Goal: Transaction & Acquisition: Purchase product/service

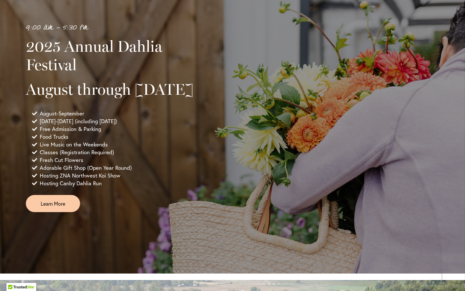
scroll to position [466, 0]
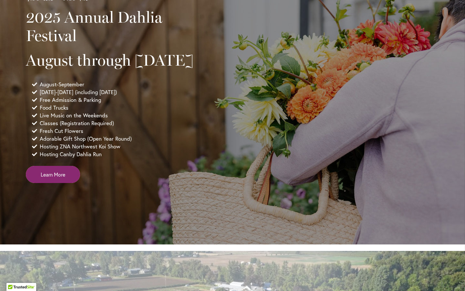
click at [62, 178] on span "Learn More" at bounding box center [53, 174] width 25 height 7
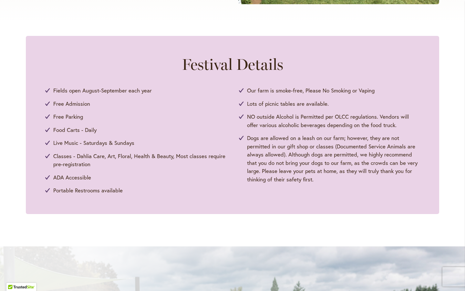
scroll to position [288, 0]
click at [64, 155] on span "Classes - Dahlia Care, Art, Floral, Health & Beauty, Most classes require pre-r…" at bounding box center [139, 159] width 173 height 16
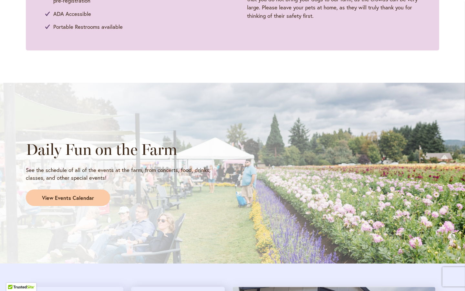
scroll to position [451, 0]
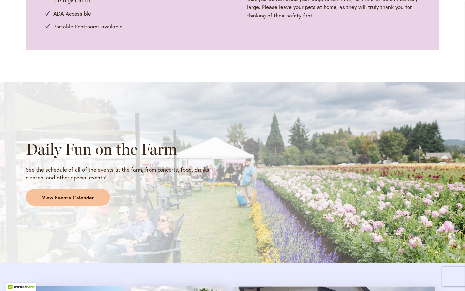
click at [83, 195] on span "View Events Calendar" at bounding box center [68, 197] width 52 height 7
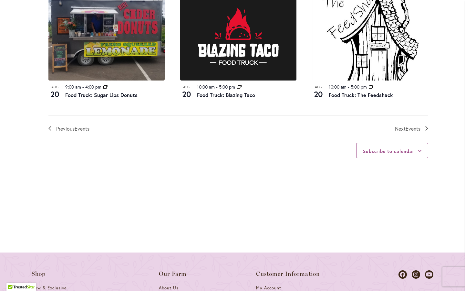
scroll to position [768, 0]
click at [414, 131] on span "Events" at bounding box center [413, 128] width 15 height 7
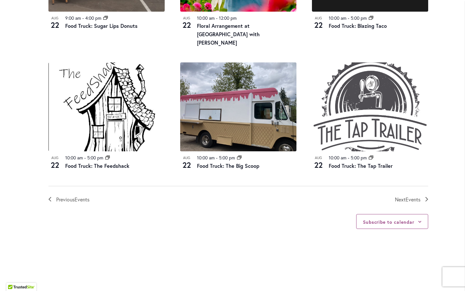
scroll to position [693, 0]
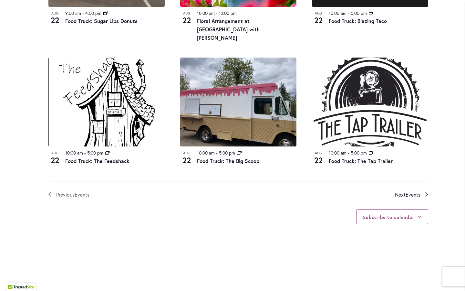
click at [425, 199] on link "Next Events" at bounding box center [411, 194] width 33 height 8
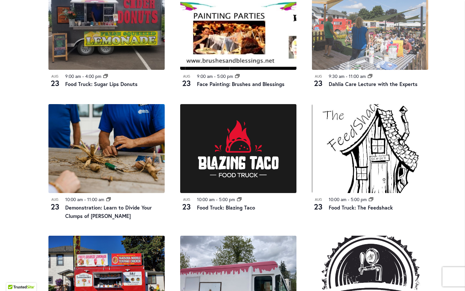
click at [386, 70] on img at bounding box center [370, 25] width 116 height 89
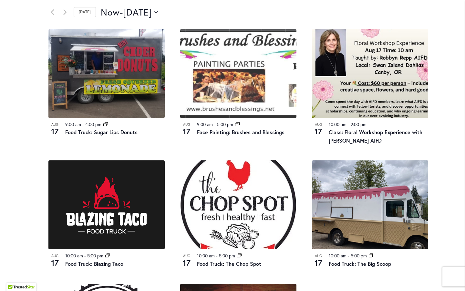
scroll to position [335, 0]
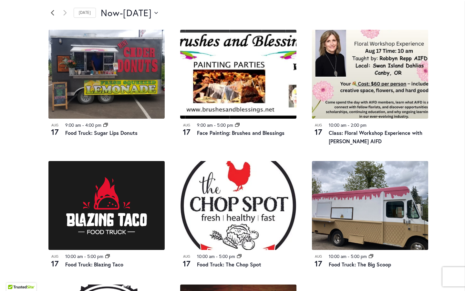
click at [55, 17] on link "Previous Events" at bounding box center [52, 13] width 8 height 8
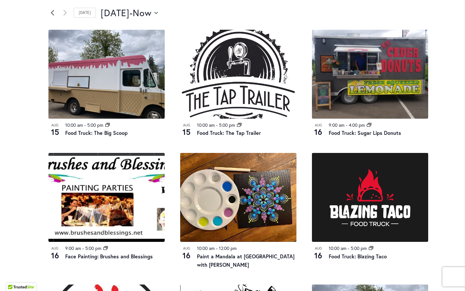
click at [55, 17] on link "Previous Events" at bounding box center [52, 13] width 8 height 8
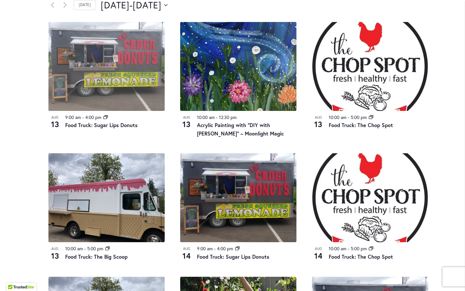
scroll to position [345, 0]
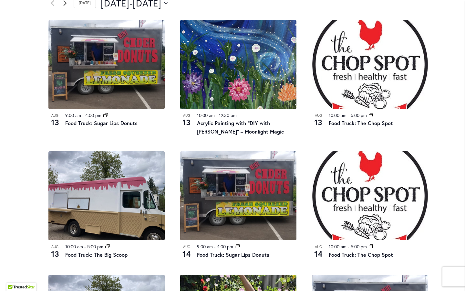
click at [66, 6] on icon "Next Events" at bounding box center [64, 2] width 3 height 5
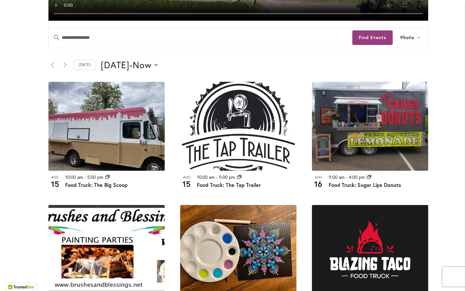
scroll to position [284, 0]
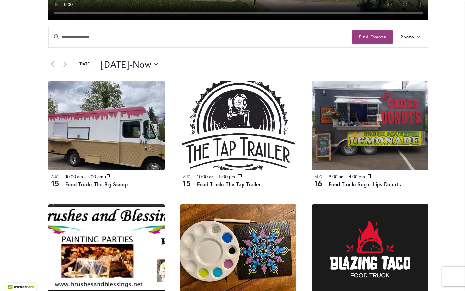
click at [89, 69] on link "Today" at bounding box center [85, 64] width 22 height 10
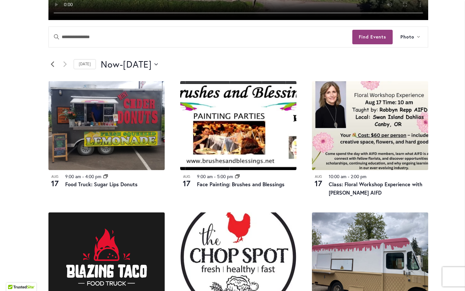
click at [55, 68] on link "Previous Events" at bounding box center [52, 64] width 8 height 8
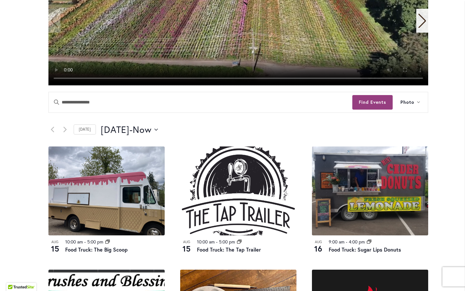
scroll to position [206, 0]
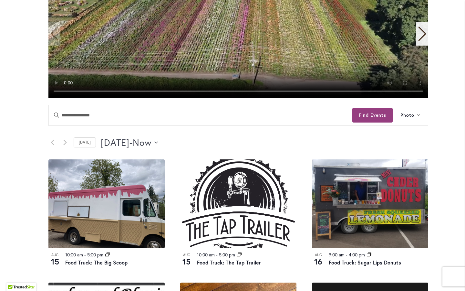
click at [152, 149] on span "Now" at bounding box center [142, 142] width 19 height 13
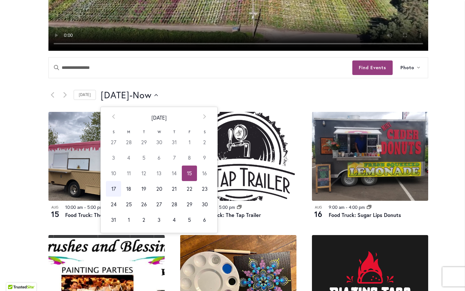
scroll to position [253, 0]
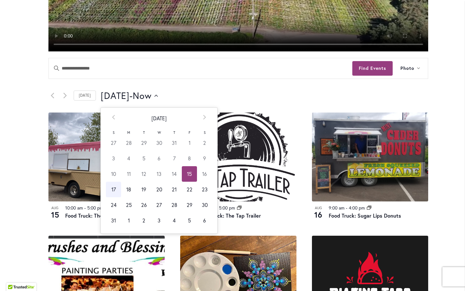
click at [114, 197] on td "17" at bounding box center [113, 190] width 15 height 16
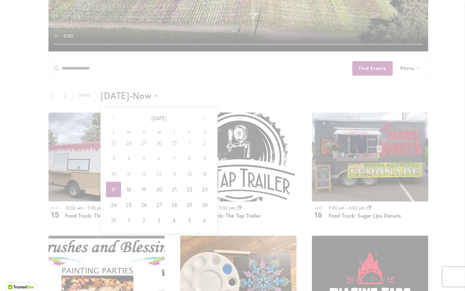
type input "*********"
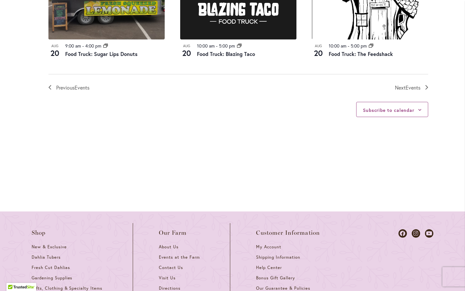
scroll to position [810, 0]
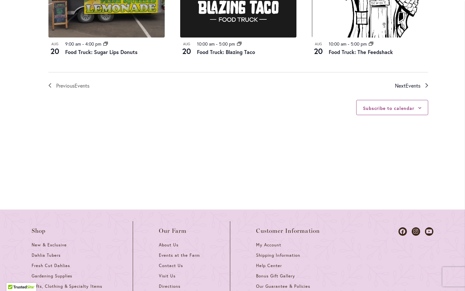
click at [424, 90] on link "Next Events" at bounding box center [411, 85] width 33 height 8
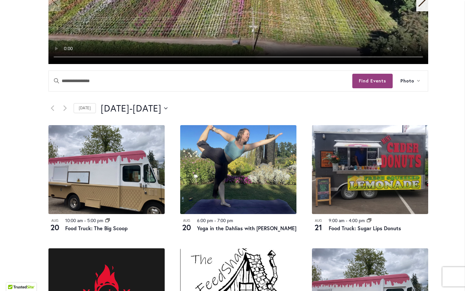
scroll to position [235, 0]
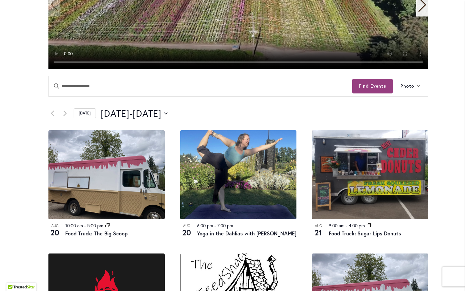
click at [80, 118] on link "Today" at bounding box center [85, 113] width 22 height 10
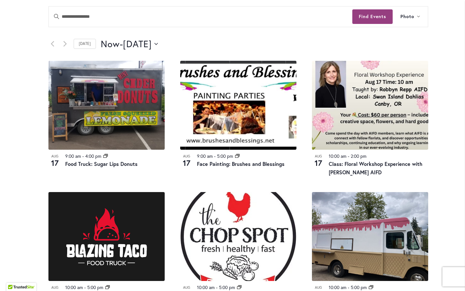
scroll to position [292, 0]
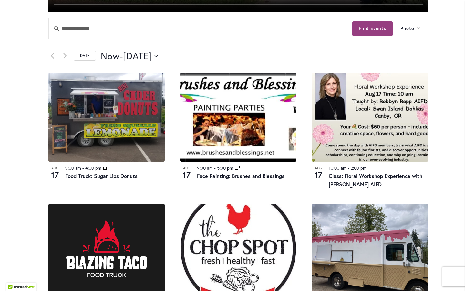
click at [85, 61] on link "Today" at bounding box center [85, 56] width 22 height 10
click at [52, 59] on icon "Previous Events" at bounding box center [53, 56] width 4 height 6
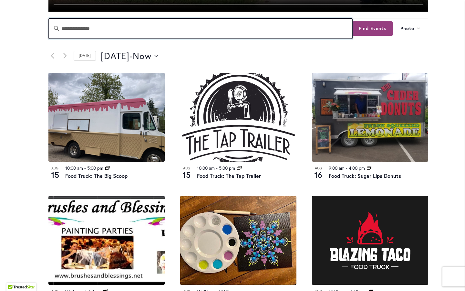
click at [94, 39] on input "Enter Keyword. Search for Events by Keyword." at bounding box center [201, 28] width 304 height 20
type input "*******"
click at [373, 36] on button "Find Events" at bounding box center [372, 28] width 40 height 15
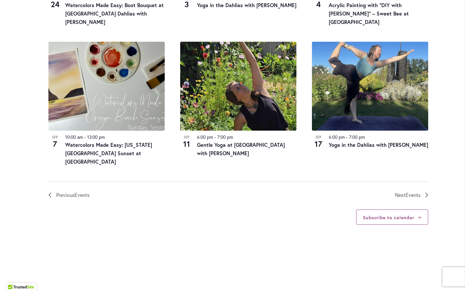
scroll to position [743, 0]
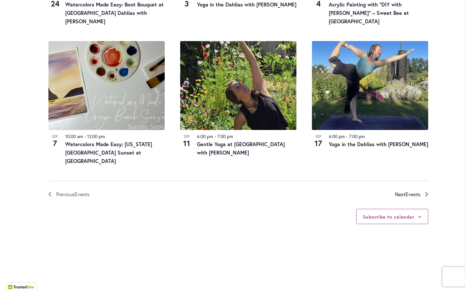
click at [427, 196] on icon "Next Events" at bounding box center [426, 194] width 3 height 5
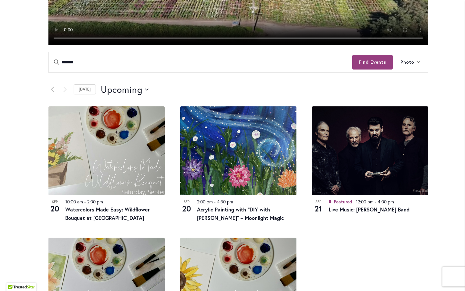
scroll to position [256, 0]
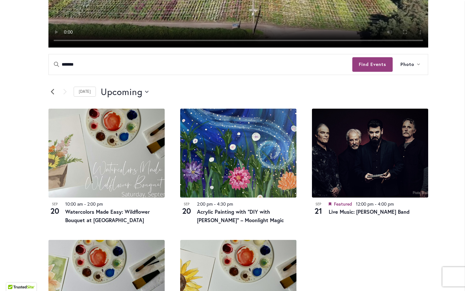
click at [52, 94] on icon "Previous Events" at bounding box center [52, 91] width 3 height 5
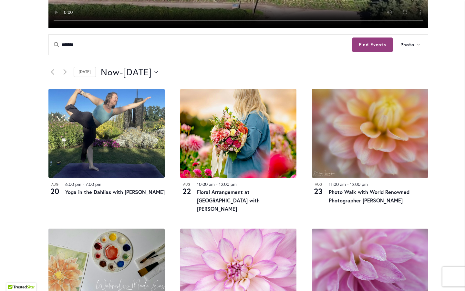
scroll to position [283, 0]
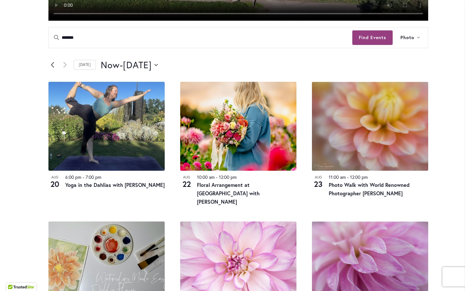
click at [52, 68] on icon "Previous Events" at bounding box center [52, 64] width 3 height 5
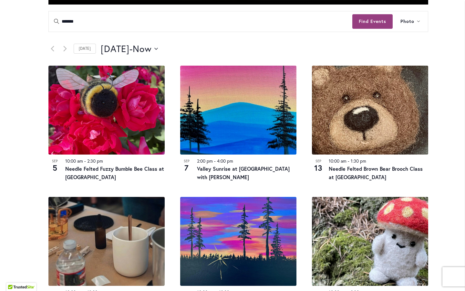
scroll to position [300, 0]
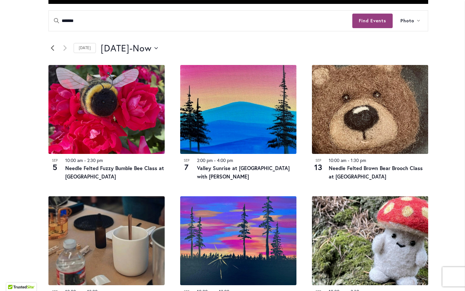
click at [53, 51] on icon "Previous Events" at bounding box center [53, 48] width 4 height 6
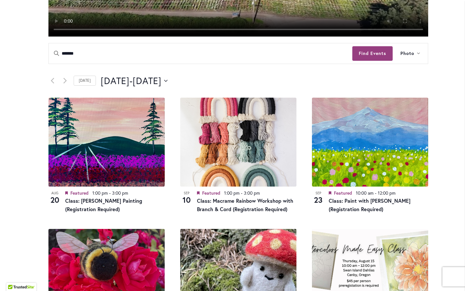
scroll to position [267, 0]
click at [52, 83] on icon "Previous Events" at bounding box center [52, 80] width 3 height 5
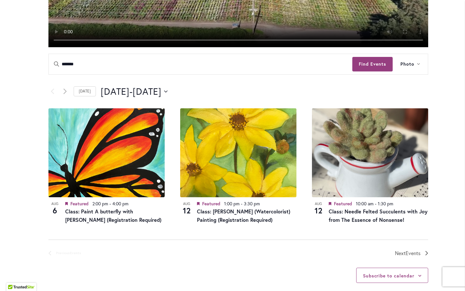
scroll to position [250, 0]
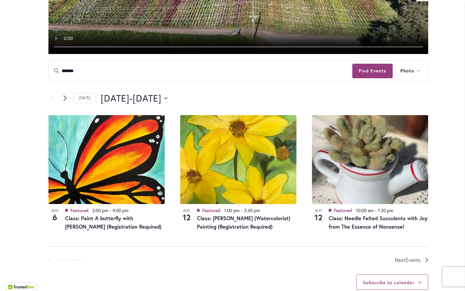
click at [65, 101] on icon "Next Events" at bounding box center [65, 98] width 4 height 6
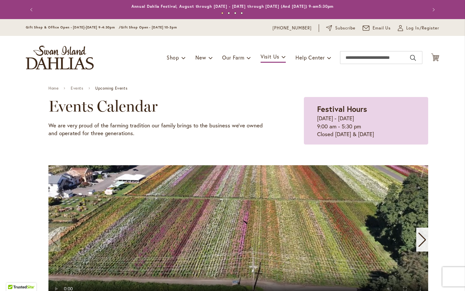
scroll to position [0, 0]
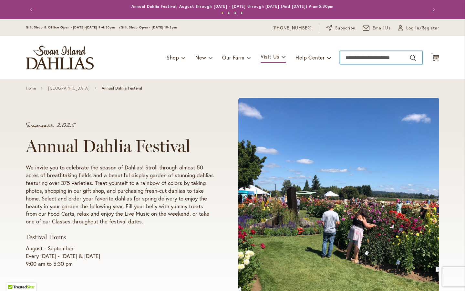
click at [352, 57] on input "Search" at bounding box center [381, 57] width 82 height 13
type input "**********"
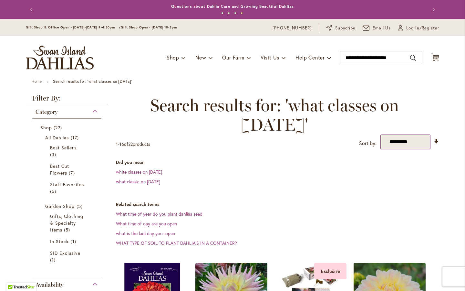
select select "*****"
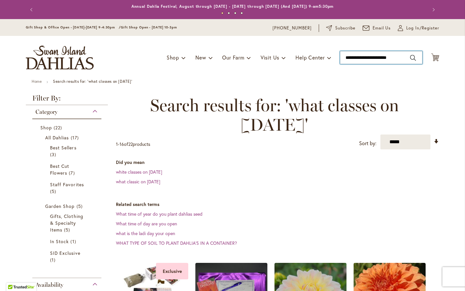
click at [405, 57] on input "**********" at bounding box center [381, 57] width 82 height 13
type input "*"
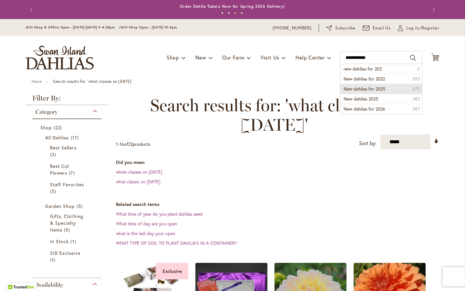
click at [401, 88] on li "New dahlias for 2025 375" at bounding box center [381, 89] width 82 height 10
type input "**********"
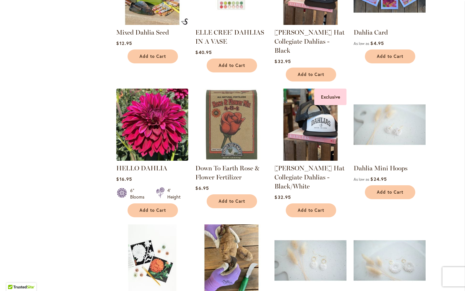
scroll to position [461, 0]
click at [401, 88] on img at bounding box center [390, 124] width 72 height 72
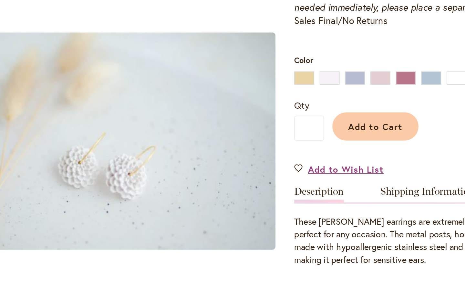
scroll to position [112, 0]
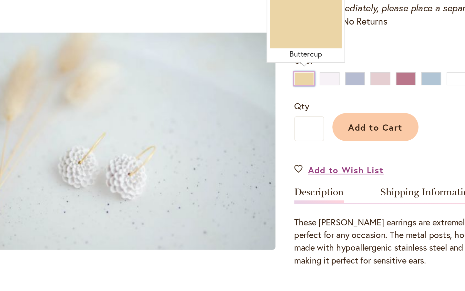
click at [297, 100] on div "Buttercup" at bounding box center [303, 104] width 12 height 8
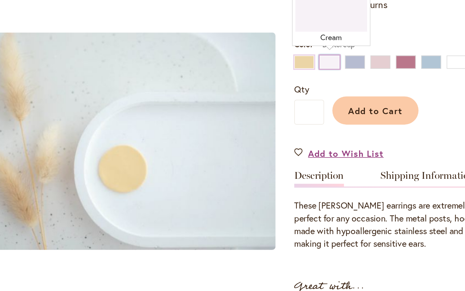
click at [312, 91] on div "Cream" at bounding box center [318, 95] width 12 height 8
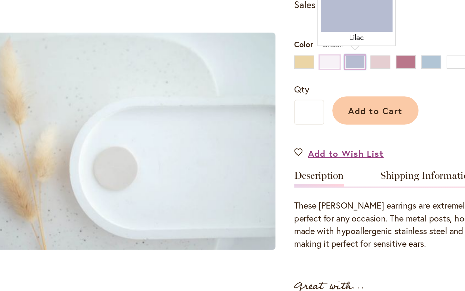
click at [327, 91] on div "Lilac" at bounding box center [333, 95] width 12 height 8
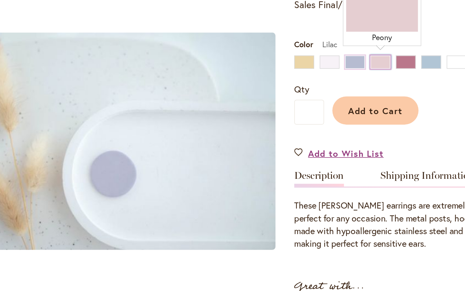
click at [342, 91] on div "Peony" at bounding box center [348, 95] width 12 height 8
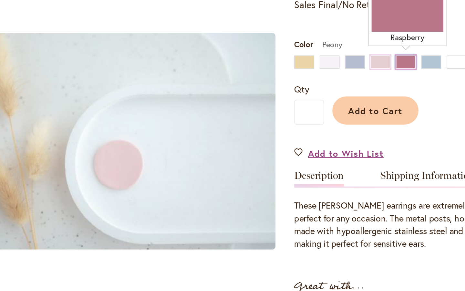
click at [357, 91] on div "Raspberry" at bounding box center [363, 95] width 12 height 8
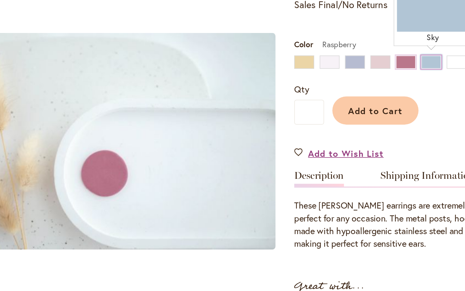
click at [371, 91] on div "Sky" at bounding box center [377, 95] width 12 height 8
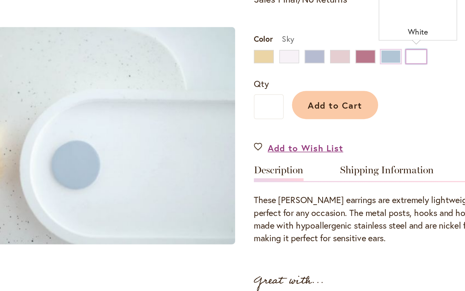
click at [386, 91] on div "White" at bounding box center [392, 95] width 12 height 8
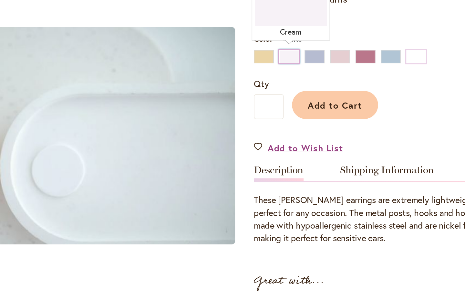
click at [312, 91] on div "Cream" at bounding box center [318, 95] width 12 height 8
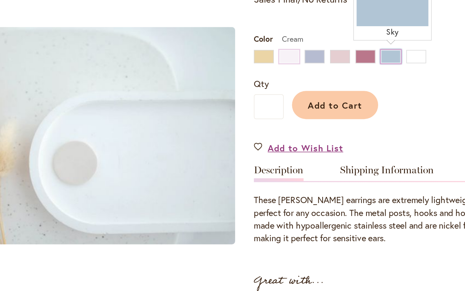
click at [371, 91] on div "Sky" at bounding box center [377, 95] width 12 height 8
type input "****"
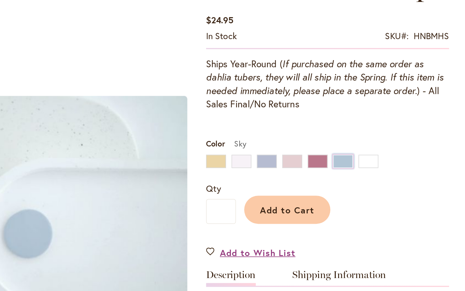
scroll to position [62, 0]
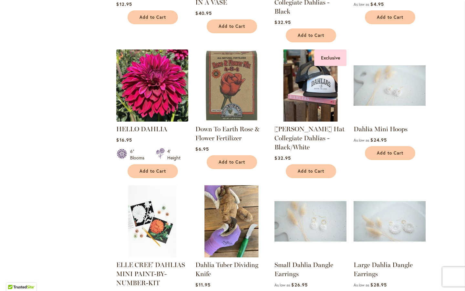
scroll to position [520, 0]
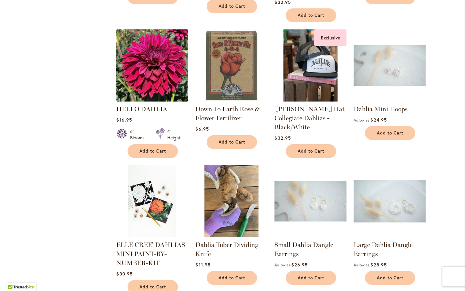
click at [374, 168] on img at bounding box center [390, 201] width 76 height 76
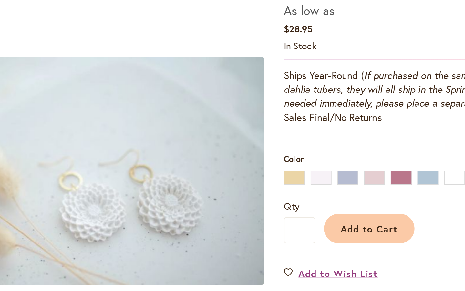
scroll to position [9, 0]
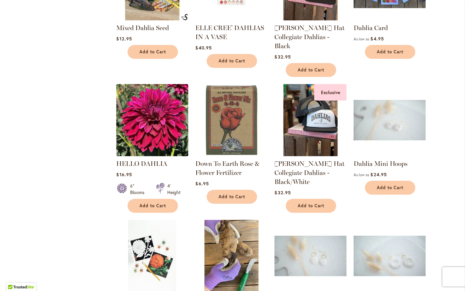
scroll to position [467, 0]
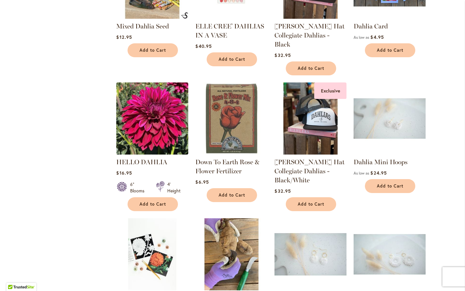
click at [317, 222] on img at bounding box center [311, 254] width 76 height 76
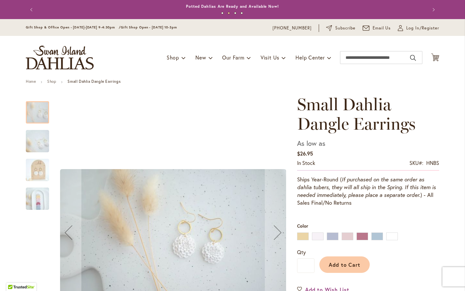
click at [41, 137] on img "Small Dahlia Dangle Earrings" at bounding box center [37, 141] width 47 height 26
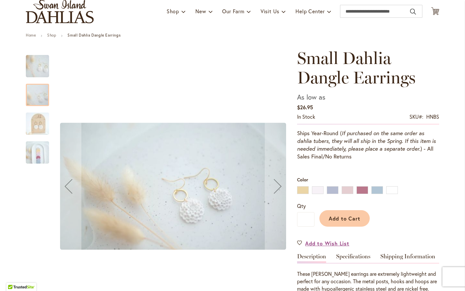
scroll to position [51, 0]
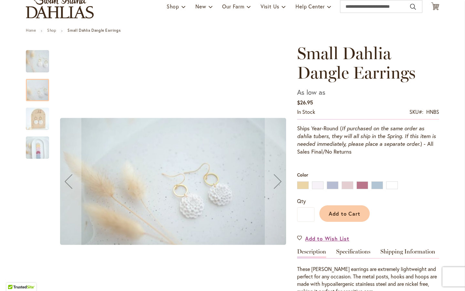
click at [43, 120] on img "Small Dahlia Dangle Earrings" at bounding box center [37, 119] width 47 height 26
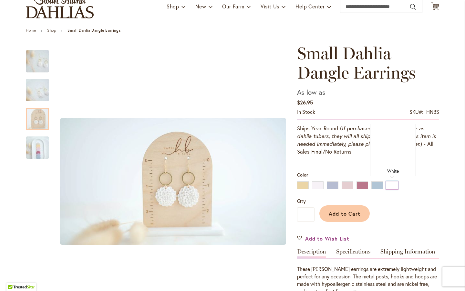
click at [390, 185] on div "White" at bounding box center [392, 185] width 12 height 8
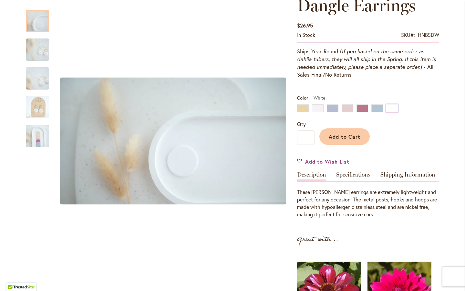
scroll to position [122, 0]
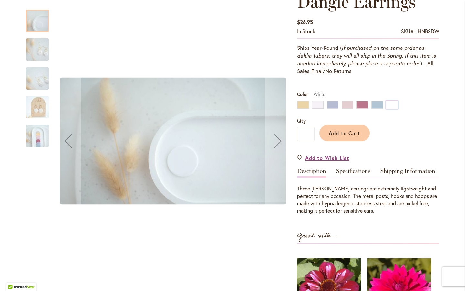
click at [39, 139] on img "Small Dahlia Dangle Earrings" at bounding box center [37, 136] width 47 height 26
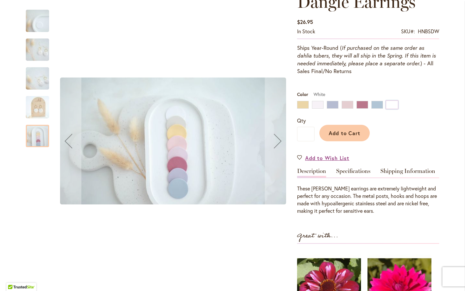
click at [39, 105] on img "Small Dahlia Dangle Earrings" at bounding box center [37, 107] width 47 height 26
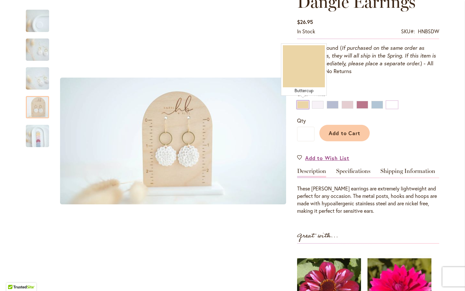
click at [306, 105] on div "Buttercup" at bounding box center [303, 105] width 12 height 8
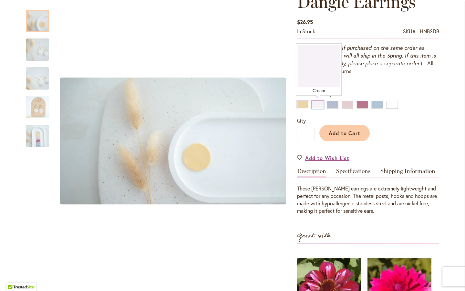
click at [315, 103] on div "Cream" at bounding box center [318, 105] width 12 height 8
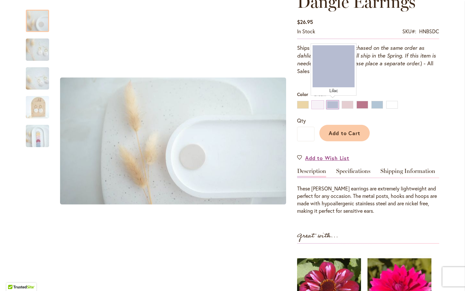
click at [332, 105] on div "Lilac" at bounding box center [333, 105] width 12 height 8
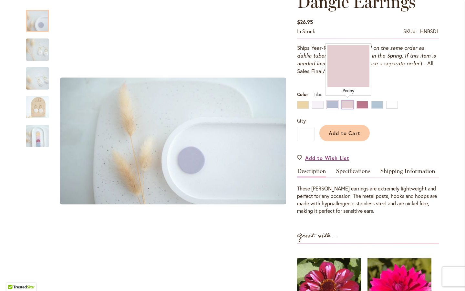
click at [345, 105] on div "Peony" at bounding box center [348, 105] width 12 height 8
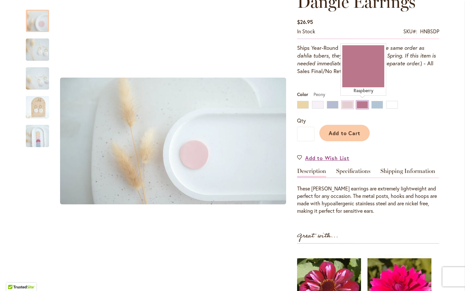
click at [362, 105] on div "Raspberry" at bounding box center [363, 105] width 12 height 8
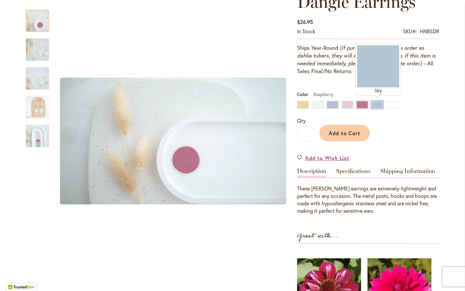
click at [378, 103] on div "Sky" at bounding box center [377, 105] width 12 height 8
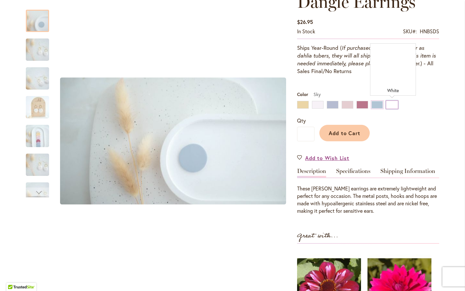
click at [391, 103] on div "White" at bounding box center [392, 105] width 12 height 8
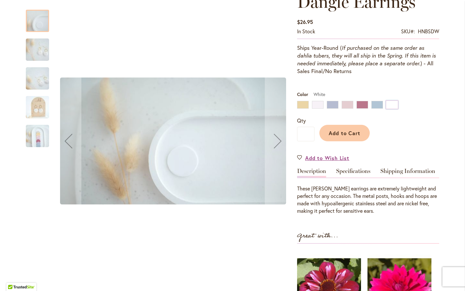
click at [40, 50] on img "Small Dahlia Dangle Earrings" at bounding box center [37, 49] width 47 height 26
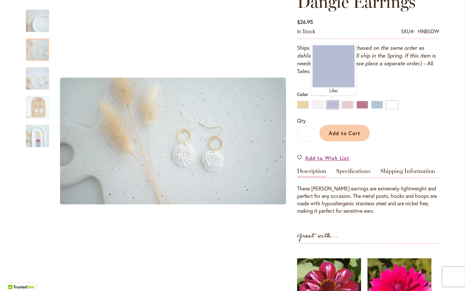
click at [334, 105] on div "Lilac" at bounding box center [333, 105] width 12 height 8
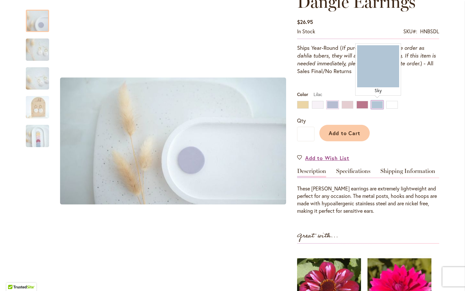
click at [377, 104] on div "Sky" at bounding box center [377, 105] width 12 height 8
type input "****"
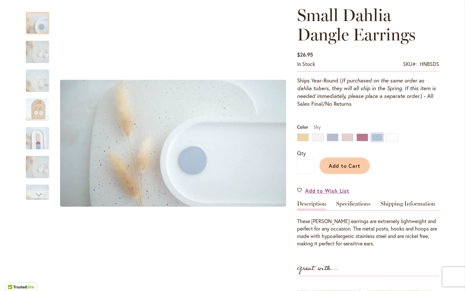
scroll to position [61, 0]
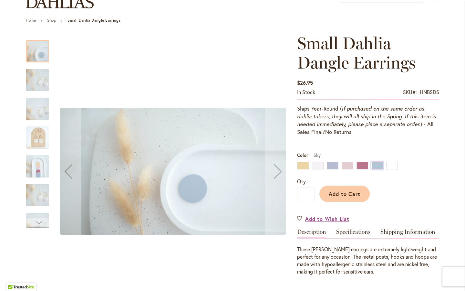
click at [36, 105] on img at bounding box center [37, 109] width 47 height 26
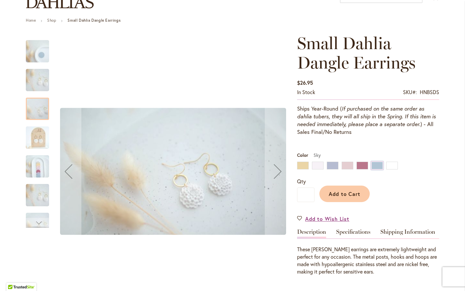
click at [42, 197] on img "Small Dahlia Dangle Earrings" at bounding box center [37, 195] width 47 height 26
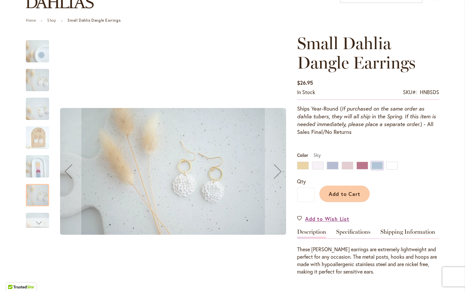
click at [39, 221] on div "Next" at bounding box center [38, 223] width 10 height 10
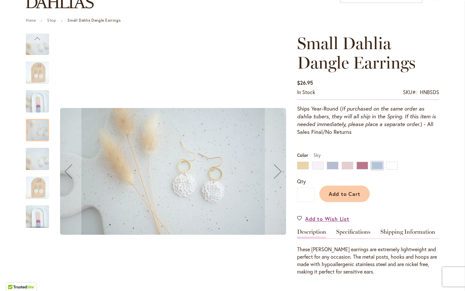
click at [42, 161] on img "Small Dahlia Dangle Earrings" at bounding box center [37, 159] width 47 height 26
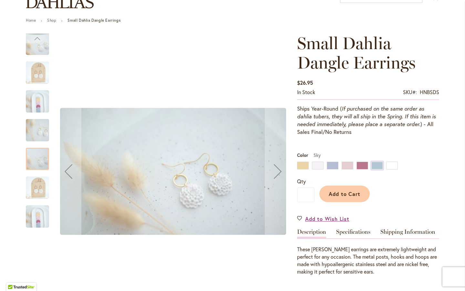
click at [39, 187] on img "Small Dahlia Dangle Earrings" at bounding box center [37, 187] width 47 height 26
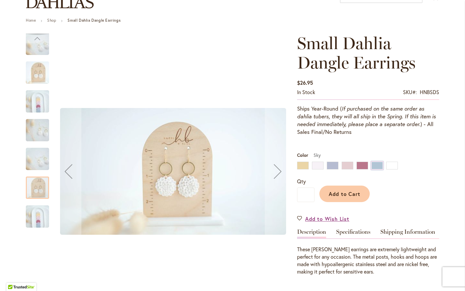
click at [41, 222] on img "Small Dahlia Dangle Earrings" at bounding box center [37, 216] width 47 height 26
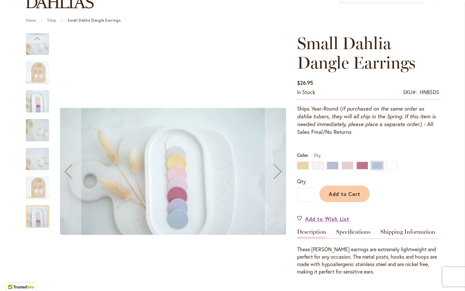
click at [41, 106] on img at bounding box center [37, 101] width 47 height 26
click at [44, 79] on img at bounding box center [37, 72] width 47 height 26
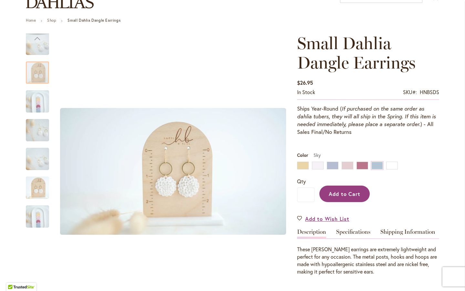
click at [344, 192] on span "Add to Cart" at bounding box center [345, 193] width 32 height 7
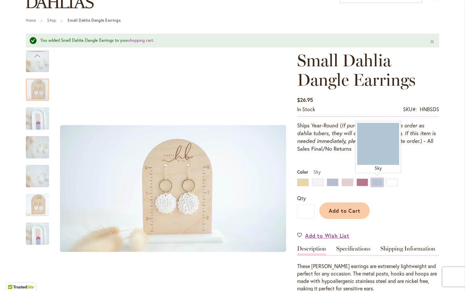
click at [377, 182] on div "Sky" at bounding box center [377, 182] width 12 height 8
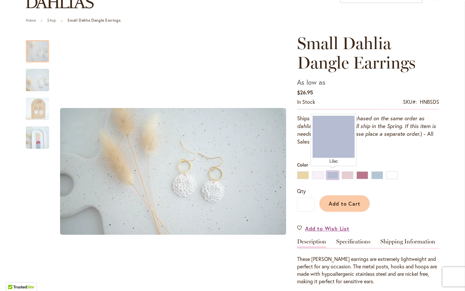
click at [336, 175] on div "Lilac" at bounding box center [333, 175] width 12 height 8
type input "****"
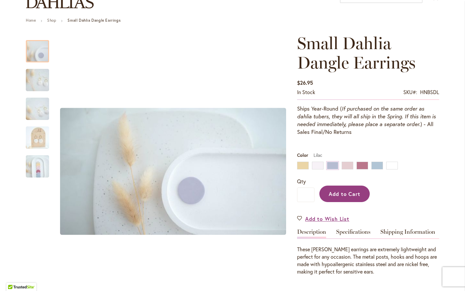
click at [350, 194] on span "Add to Cart" at bounding box center [345, 193] width 32 height 7
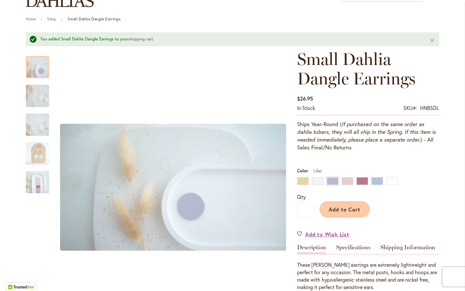
scroll to position [63, 0]
click at [146, 40] on link "shopping cart" at bounding box center [140, 38] width 25 height 5
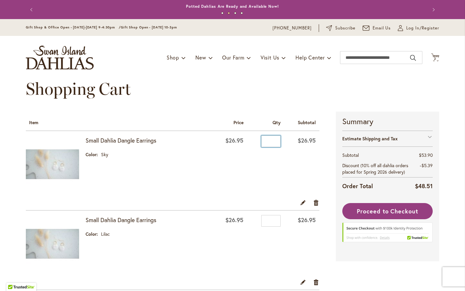
click at [275, 141] on input "*" at bounding box center [270, 141] width 19 height 12
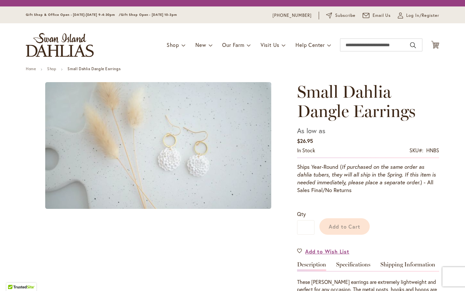
scroll to position [62, 0]
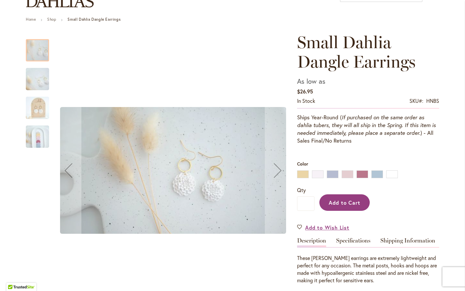
click at [340, 206] on button "Add to Cart" at bounding box center [344, 202] width 50 height 16
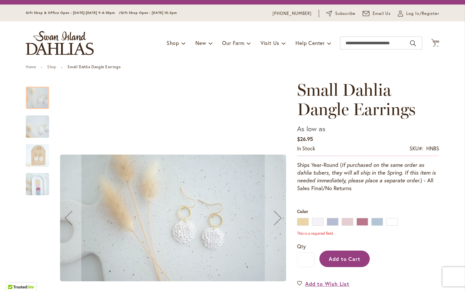
scroll to position [15, 0]
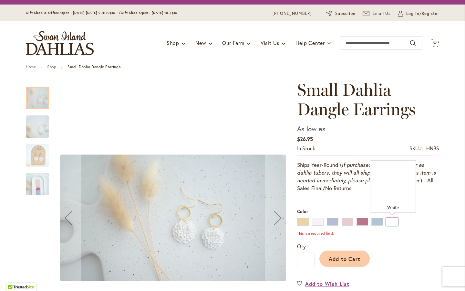
click at [394, 220] on div "White" at bounding box center [392, 222] width 12 height 8
type input "****"
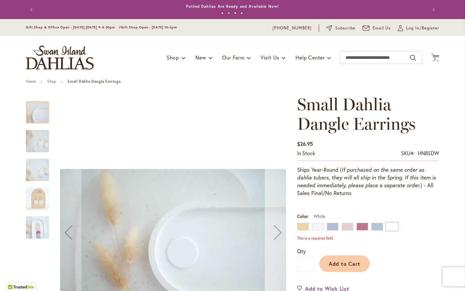
scroll to position [0, 0]
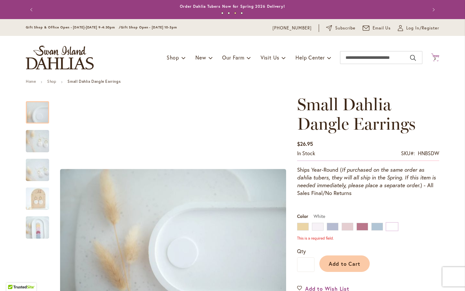
click at [435, 57] on span "2" at bounding box center [435, 59] width 2 height 4
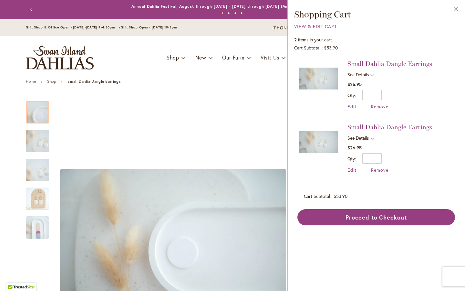
click at [354, 107] on span "Edit" at bounding box center [352, 106] width 9 height 6
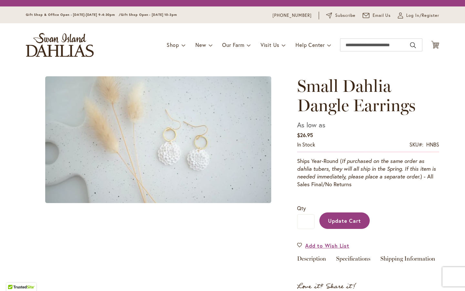
type input "*"
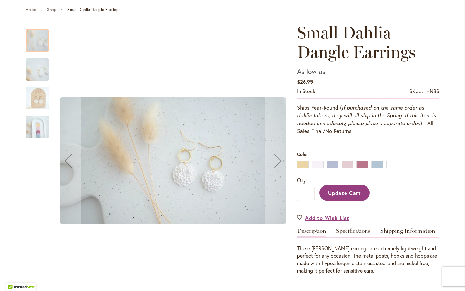
scroll to position [71, 0]
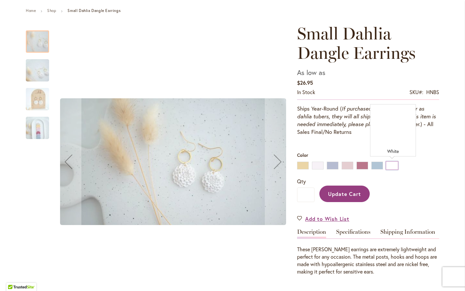
click at [394, 166] on div "White" at bounding box center [392, 165] width 12 height 8
type input "****"
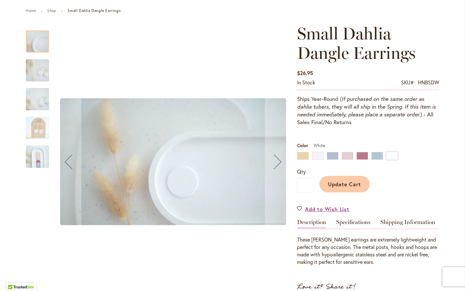
click at [351, 186] on span "Update Cart" at bounding box center [344, 184] width 33 height 7
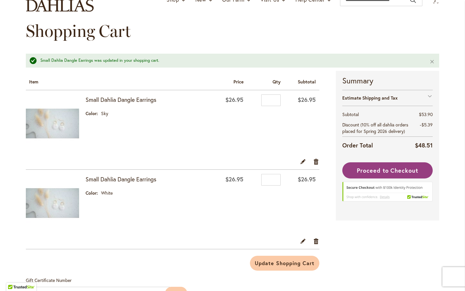
scroll to position [55, 0]
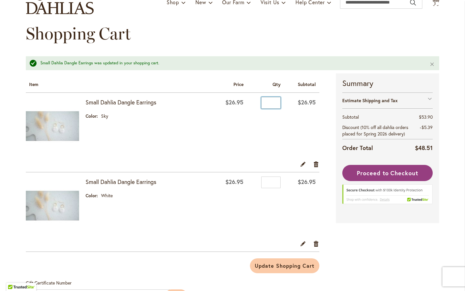
click at [274, 102] on input "*" at bounding box center [270, 103] width 19 height 12
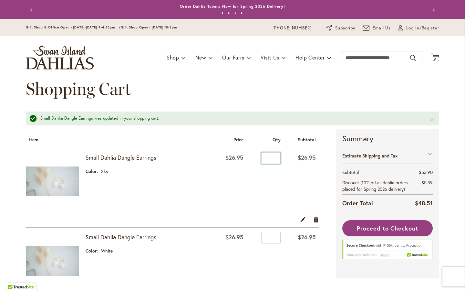
scroll to position [0, 0]
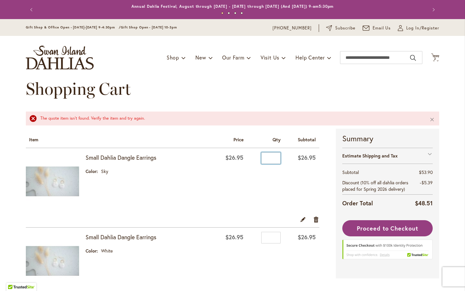
click at [273, 158] on input "*" at bounding box center [270, 158] width 19 height 12
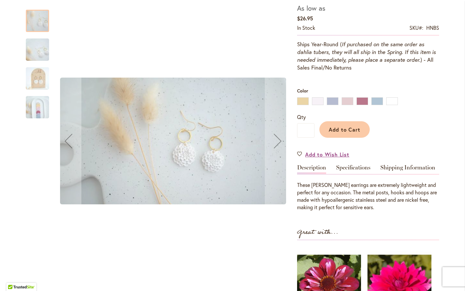
scroll to position [136, 0]
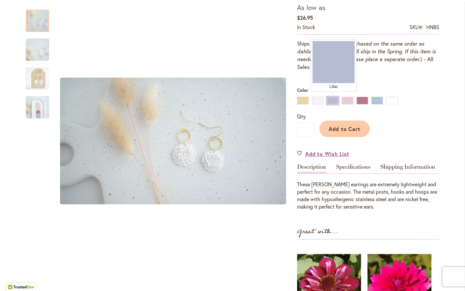
click at [332, 98] on div "Lilac" at bounding box center [333, 101] width 12 height 8
type input "****"
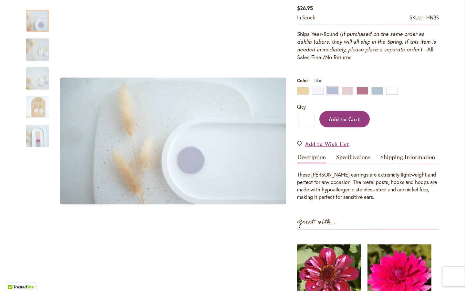
click at [344, 120] on span "Add to Cart" at bounding box center [345, 119] width 32 height 7
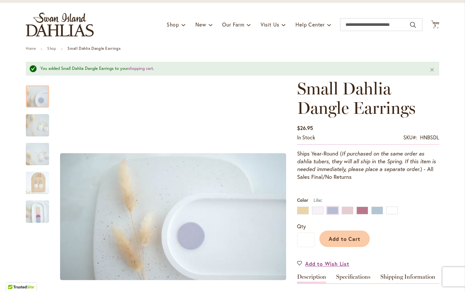
scroll to position [34, 0]
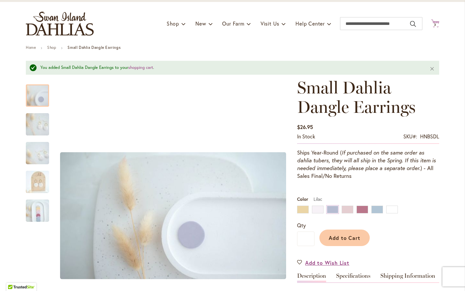
click at [435, 24] on span "3" at bounding box center [435, 25] width 2 height 4
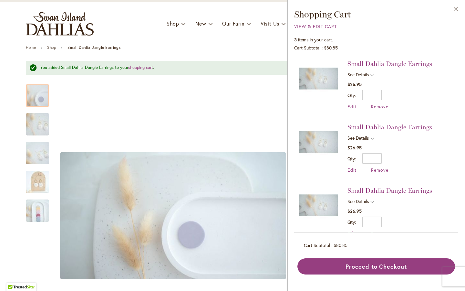
scroll to position [0, 0]
click at [371, 75] on span "See Details" at bounding box center [361, 75] width 27 height 8
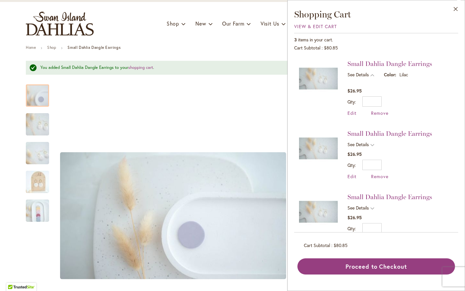
click at [371, 144] on span "See Details" at bounding box center [361, 145] width 27 height 8
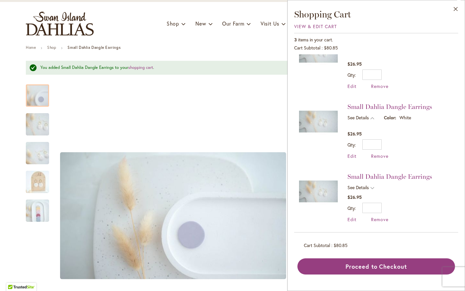
scroll to position [26, 0]
click at [373, 184] on span "See Details" at bounding box center [361, 188] width 27 height 8
click at [379, 214] on input "*" at bounding box center [371, 214] width 19 height 10
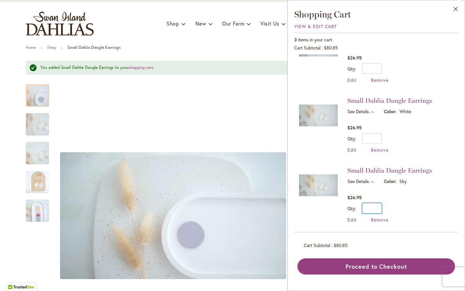
scroll to position [0, 0]
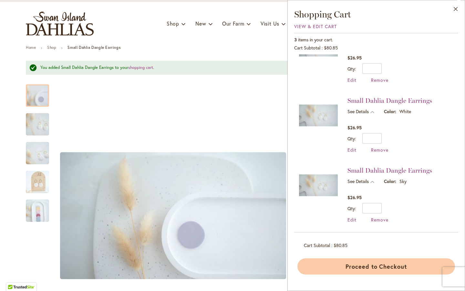
type input "*"
click at [382, 266] on button "Proceed to Checkout" at bounding box center [376, 266] width 158 height 16
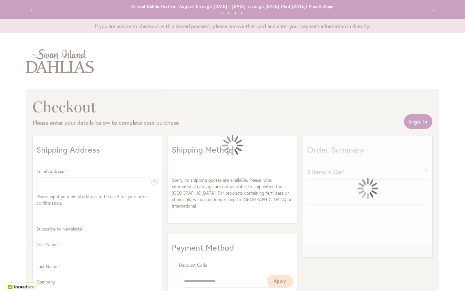
select select "**"
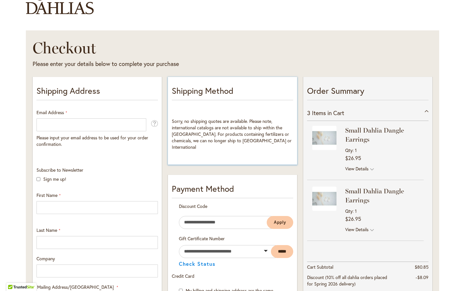
scroll to position [60, 0]
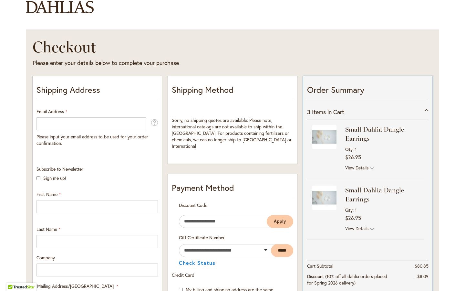
click at [361, 167] on span "View Details" at bounding box center [356, 167] width 23 height 6
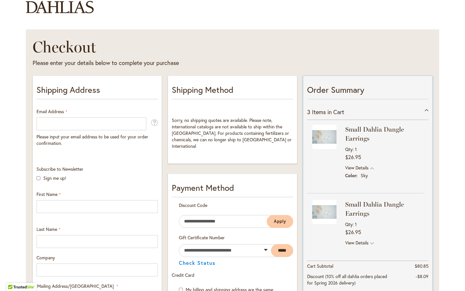
scroll to position [0, 0]
click at [357, 148] on div "Qty 1" at bounding box center [383, 149] width 77 height 6
click at [357, 147] on div "Qty 1" at bounding box center [383, 149] width 77 height 6
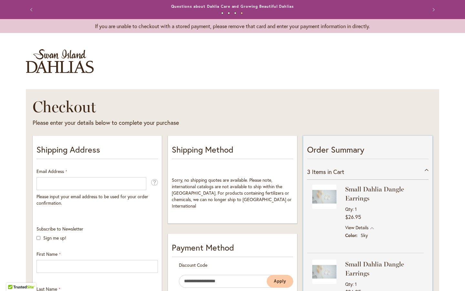
click at [360, 189] on strong "Small Dahlia Dangle Earrings" at bounding box center [383, 193] width 77 height 18
click at [359, 208] on div "Qty 1" at bounding box center [383, 209] width 77 height 6
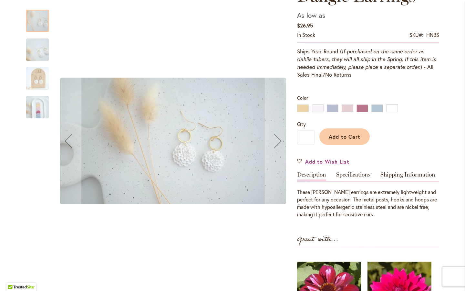
scroll to position [130, 0]
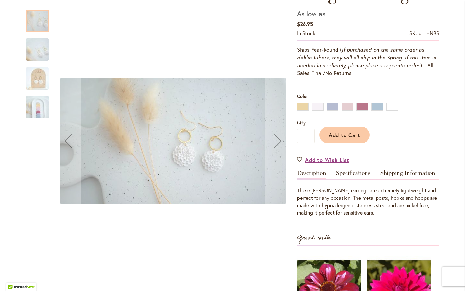
click at [316, 173] on link "Description" at bounding box center [311, 174] width 29 height 9
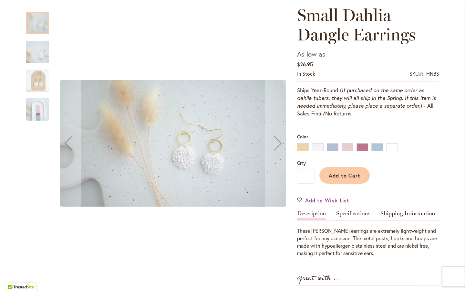
scroll to position [81, 0]
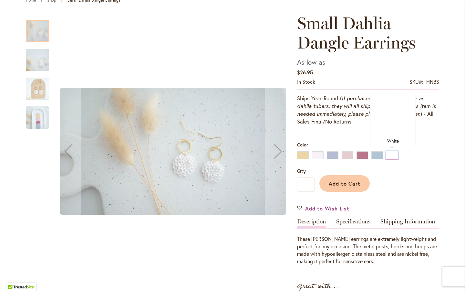
click at [394, 155] on div "White" at bounding box center [392, 155] width 12 height 8
type input "****"
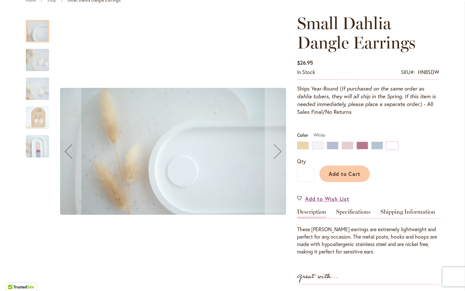
click at [321, 213] on link "Description" at bounding box center [311, 213] width 29 height 9
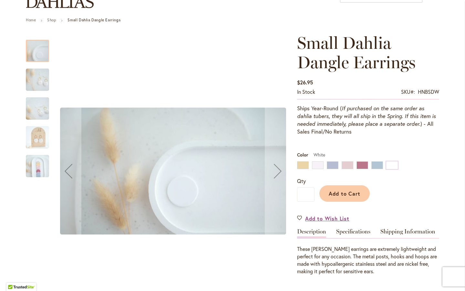
scroll to position [60, 0]
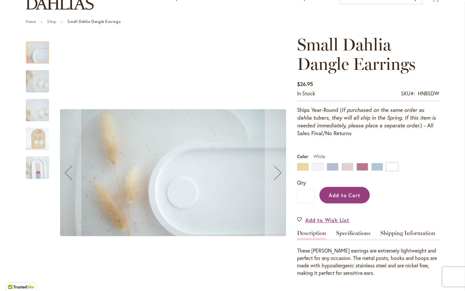
click at [348, 197] on span "Add to Cart" at bounding box center [345, 195] width 32 height 7
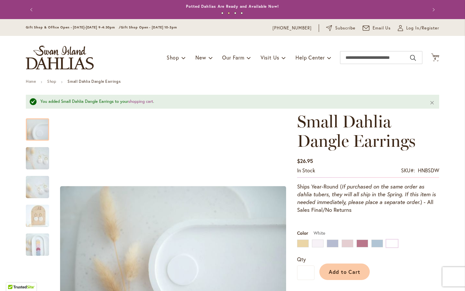
scroll to position [0, 0]
click at [437, 57] on span "4 4 items" at bounding box center [435, 58] width 6 height 3
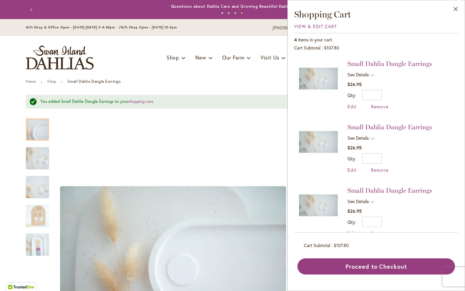
click at [367, 76] on span "See Details" at bounding box center [358, 74] width 21 height 6
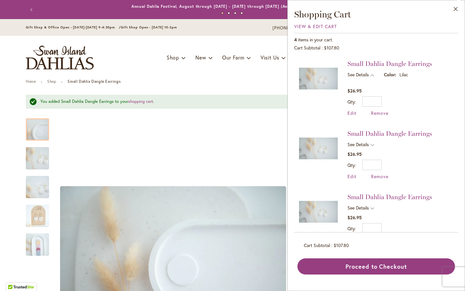
click at [368, 144] on span "See Details" at bounding box center [358, 144] width 21 height 6
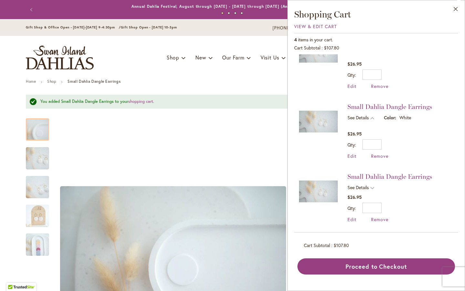
scroll to position [26, 0]
click at [371, 186] on span "See Details" at bounding box center [361, 188] width 27 height 8
click at [381, 225] on span "Remove" at bounding box center [379, 226] width 17 height 6
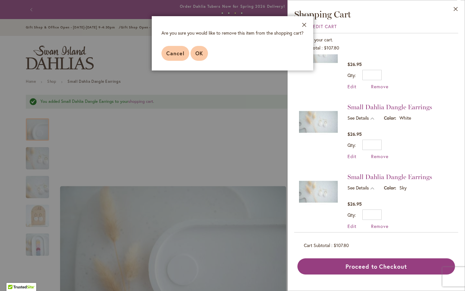
click at [200, 53] on span "OK" at bounding box center [199, 53] width 8 height 7
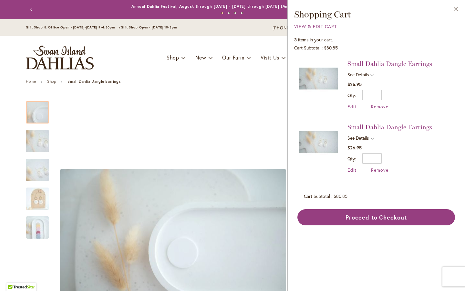
click at [366, 138] on span "See Details" at bounding box center [358, 138] width 21 height 6
click at [380, 165] on input "*" at bounding box center [371, 165] width 19 height 10
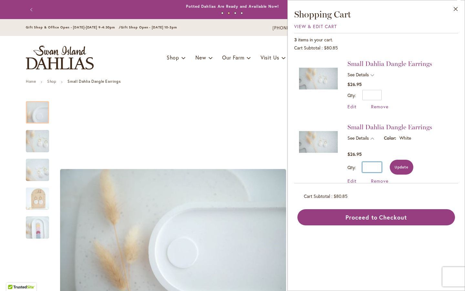
type input "*"
click at [402, 165] on span "Update" at bounding box center [402, 167] width 14 height 5
click at [370, 137] on span "See Details" at bounding box center [361, 139] width 27 height 8
click at [365, 73] on span "See Details" at bounding box center [358, 74] width 21 height 6
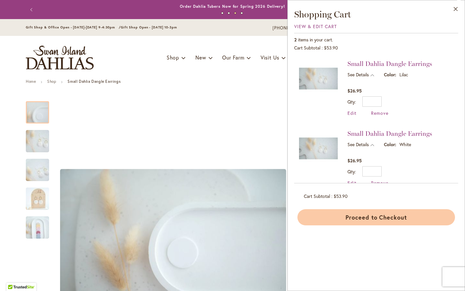
click at [397, 217] on button "Proceed to Checkout" at bounding box center [376, 217] width 158 height 16
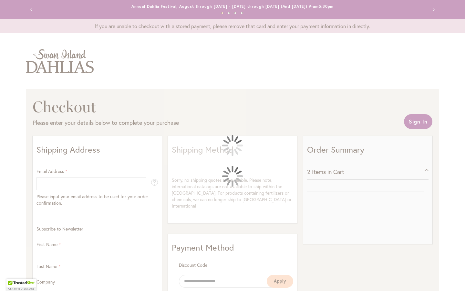
select select "**"
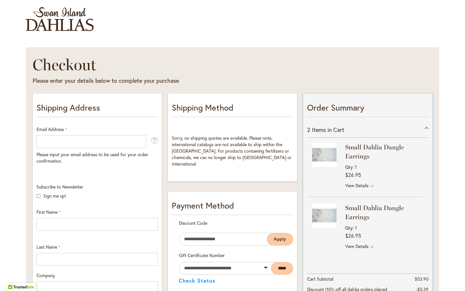
scroll to position [42, 0]
click at [367, 183] on span "View Details" at bounding box center [356, 185] width 23 height 6
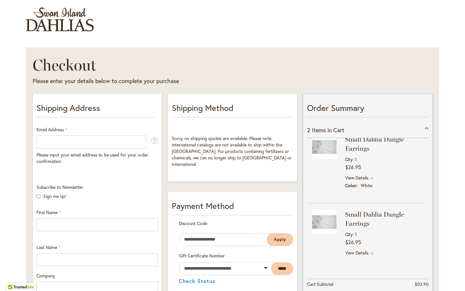
scroll to position [8, 0]
click at [368, 251] on span "View Details" at bounding box center [356, 253] width 23 height 6
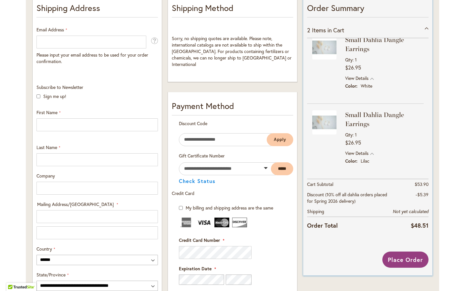
scroll to position [142, 0]
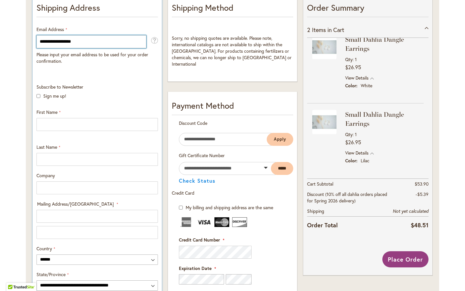
type input "**********"
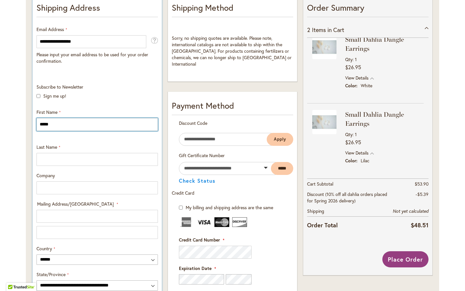
type input "********"
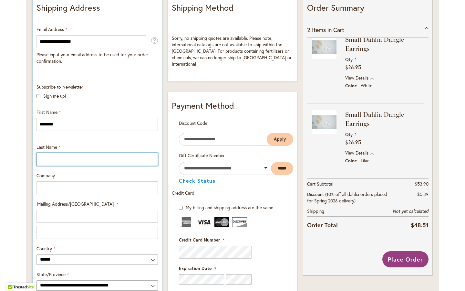
type input "**********"
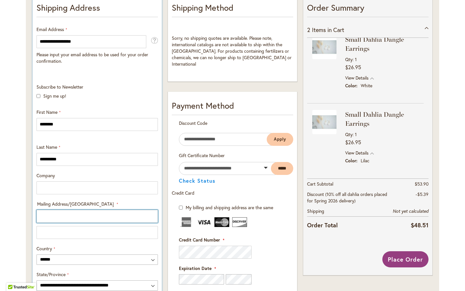
type input "**********"
select select "**"
type input "********"
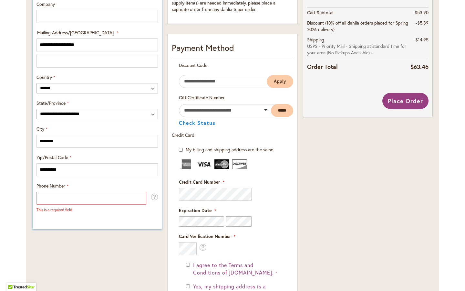
scroll to position [316, 0]
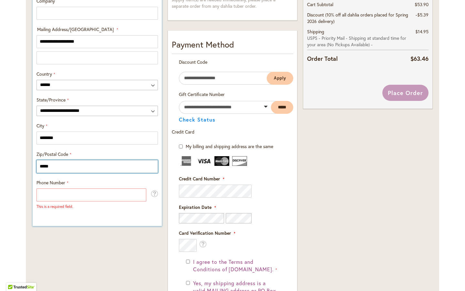
type input "*****"
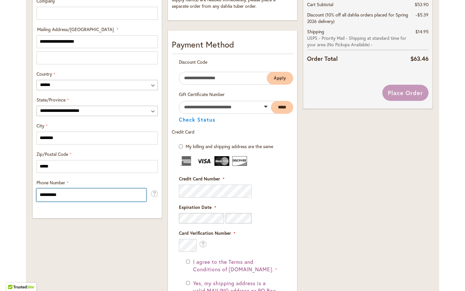
type input "**********"
click at [140, 240] on div "**********" at bounding box center [97, 106] width 135 height 579
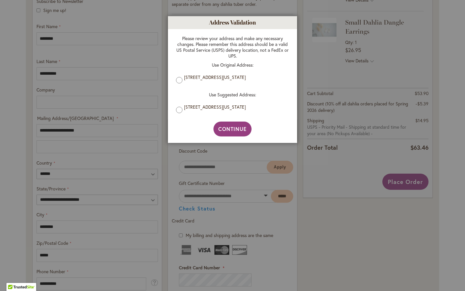
scroll to position [226, 0]
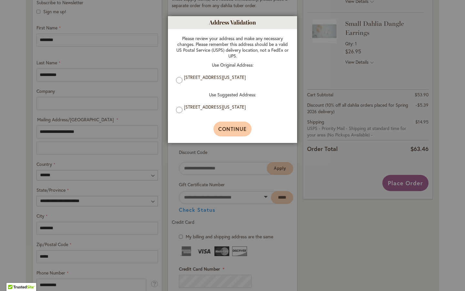
click at [231, 129] on span "Continue" at bounding box center [232, 128] width 29 height 7
type input "**********"
type input "********"
type input "**********"
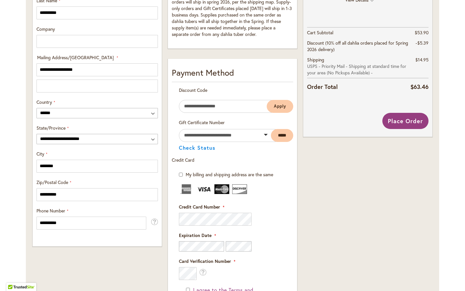
scroll to position [288, 0]
click at [204, 188] on img at bounding box center [204, 189] width 15 height 10
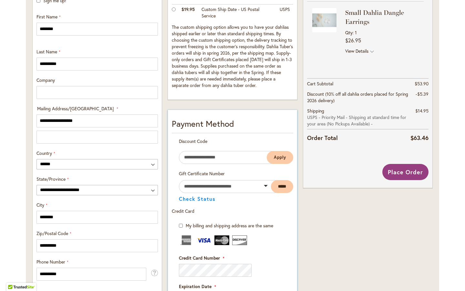
scroll to position [226, 0]
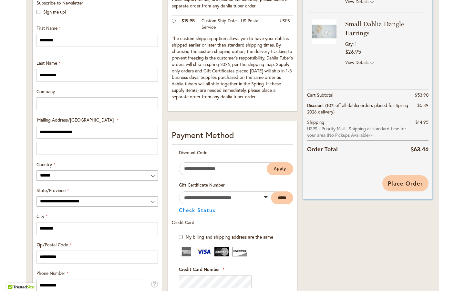
click at [409, 182] on span "Place Order" at bounding box center [405, 183] width 35 height 8
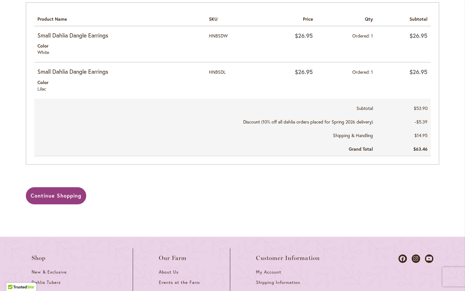
scroll to position [315, 0]
